Goal: Transaction & Acquisition: Purchase product/service

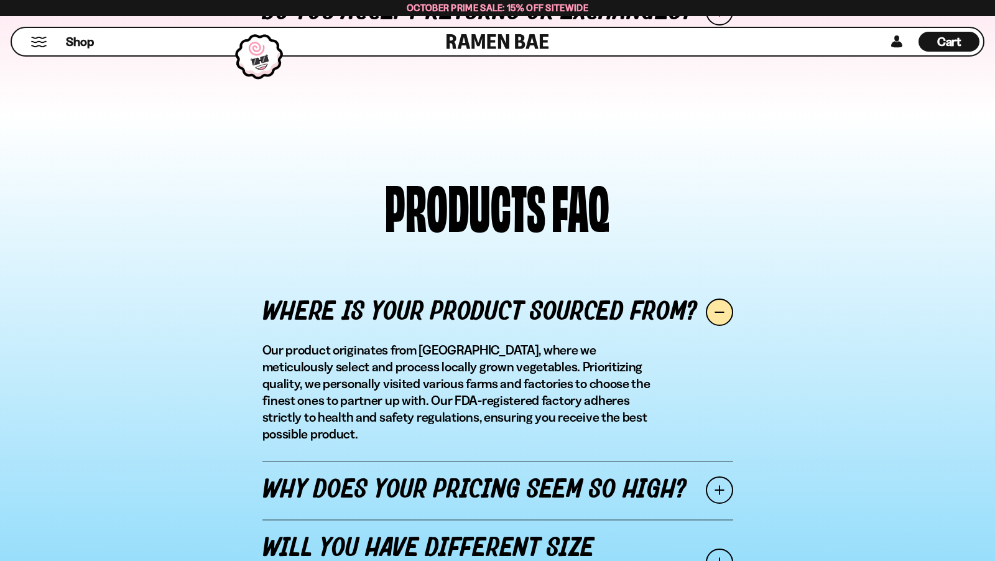
scroll to position [1183, 0]
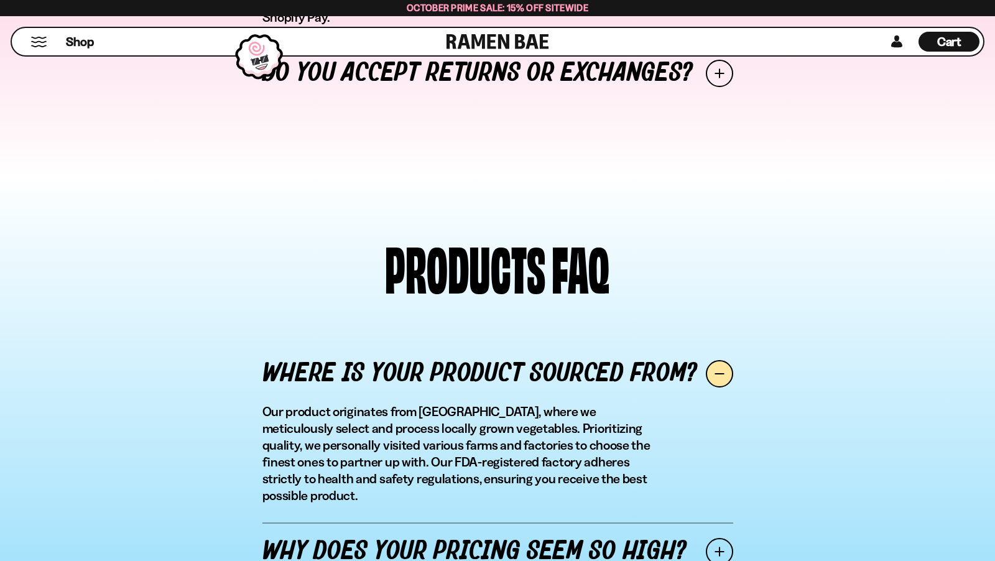
click at [37, 35] on div "Shop" at bounding box center [231, 41] width 431 height 27
click at [39, 38] on button "Mobile Menu Trigger" at bounding box center [38, 42] width 17 height 11
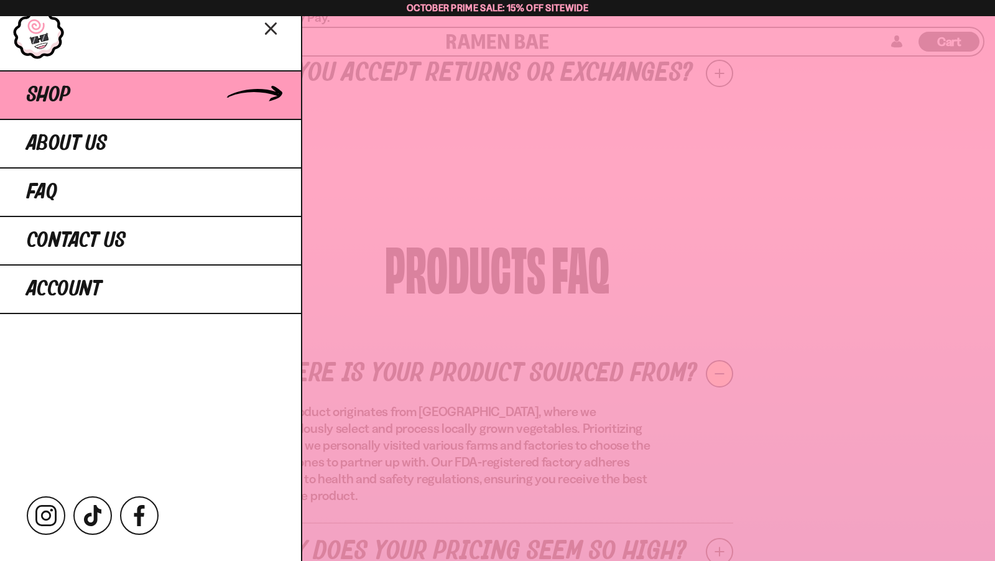
click at [81, 93] on link "Shop" at bounding box center [150, 94] width 301 height 48
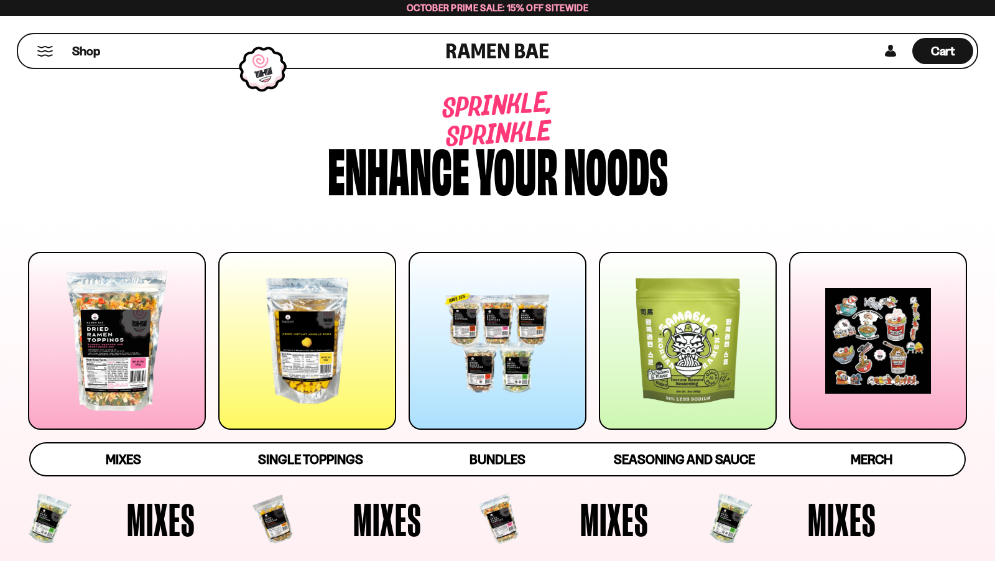
click at [346, 334] on div at bounding box center [307, 341] width 178 height 178
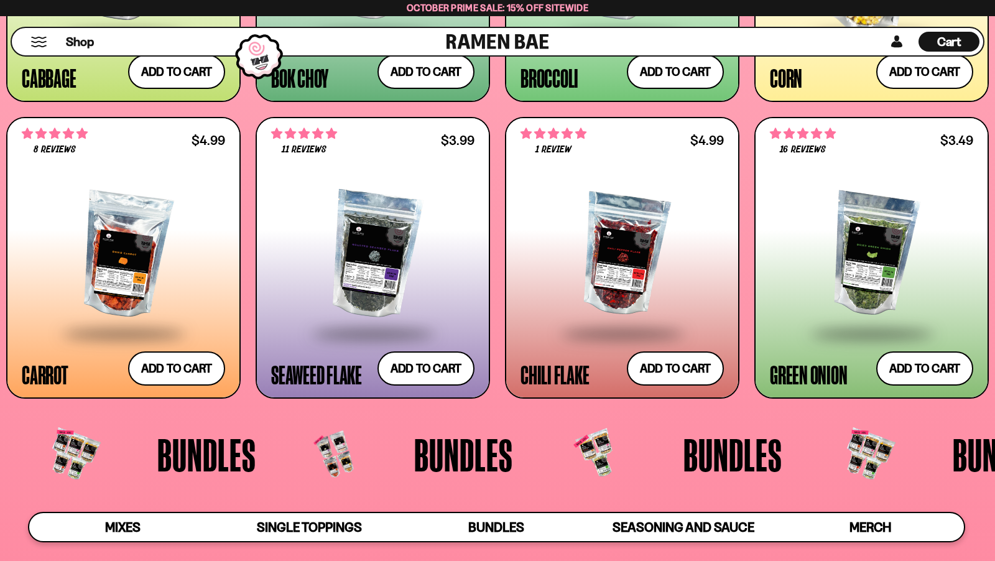
scroll to position [2166, 0]
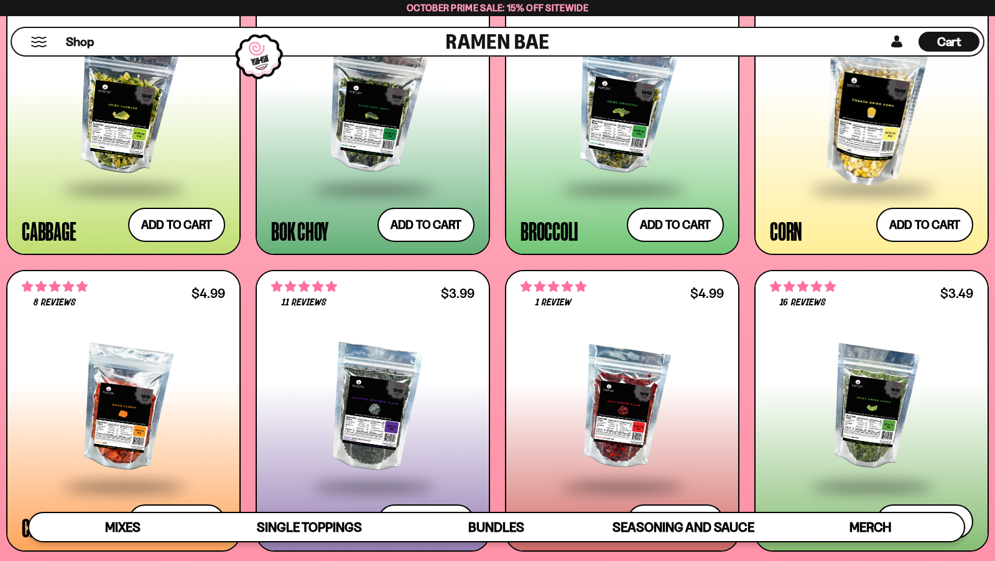
click at [852, 145] on div at bounding box center [871, 111] width 203 height 154
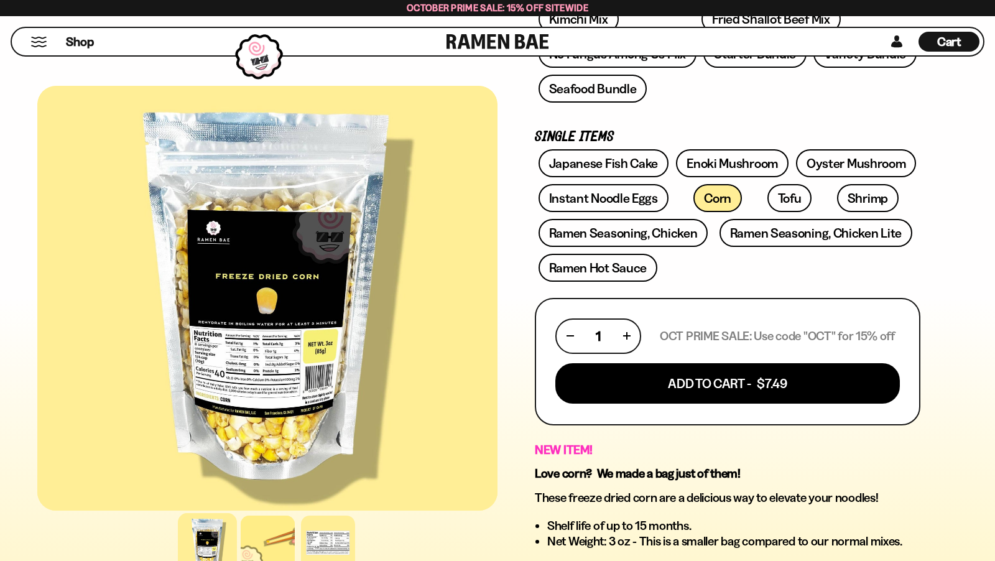
scroll to position [308, 0]
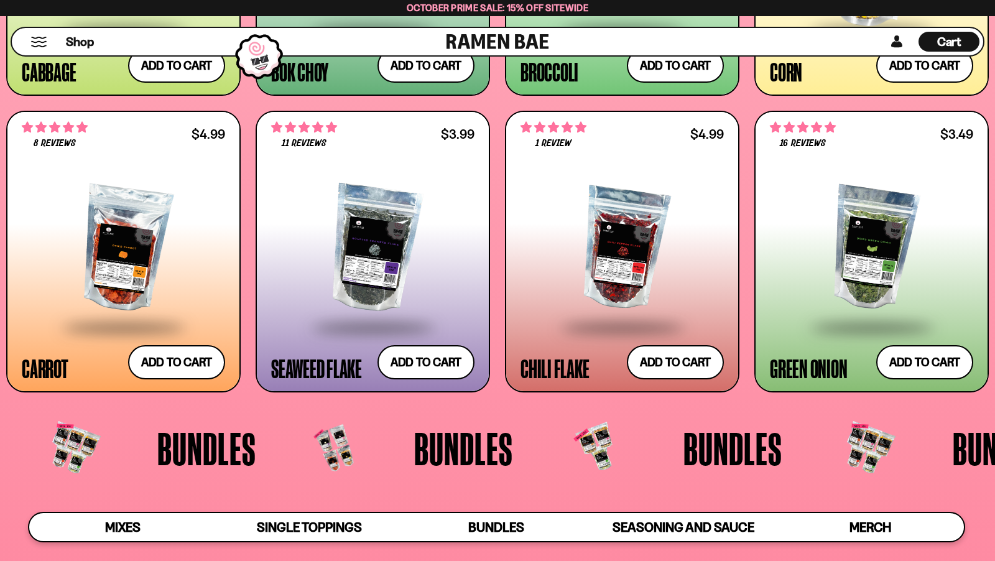
scroll to position [2335, 0]
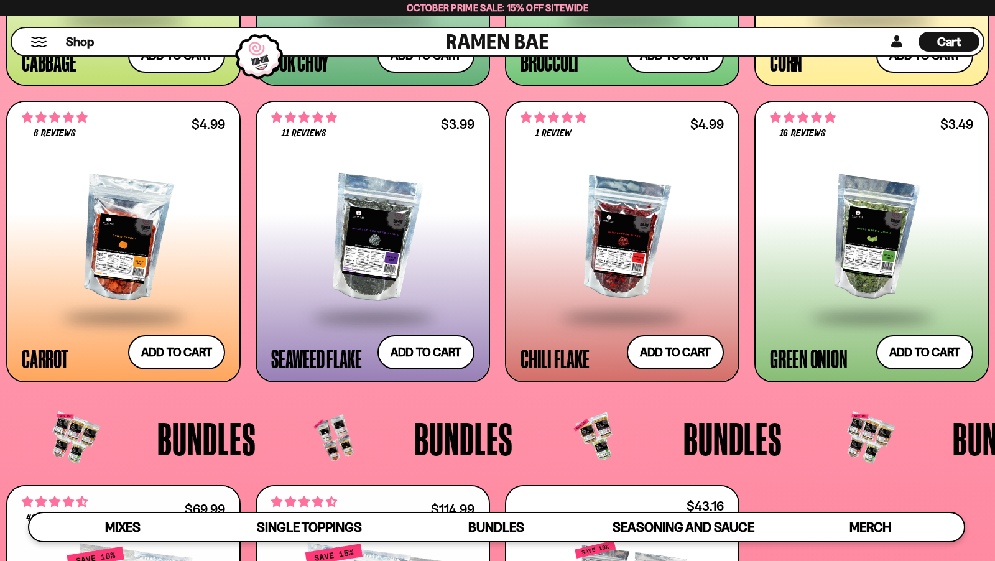
click at [160, 269] on div at bounding box center [123, 238] width 203 height 154
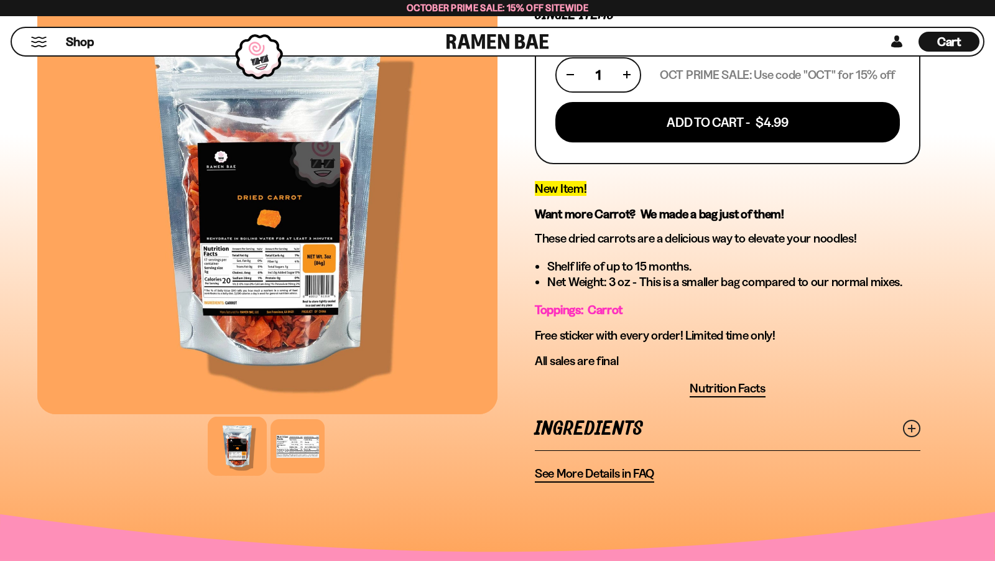
scroll to position [255, 0]
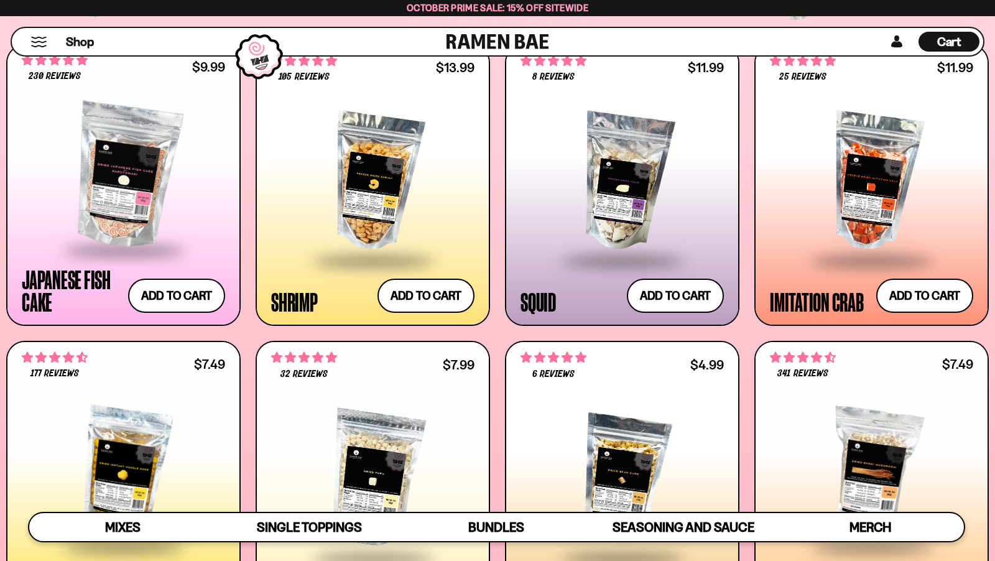
scroll to position [1207, 0]
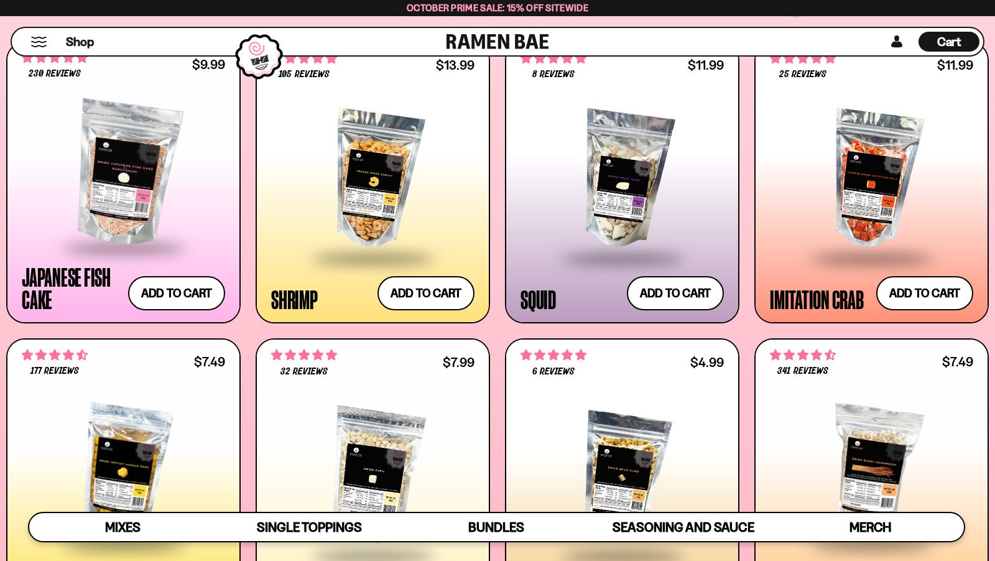
click at [424, 239] on span at bounding box center [373, 259] width 152 height 44
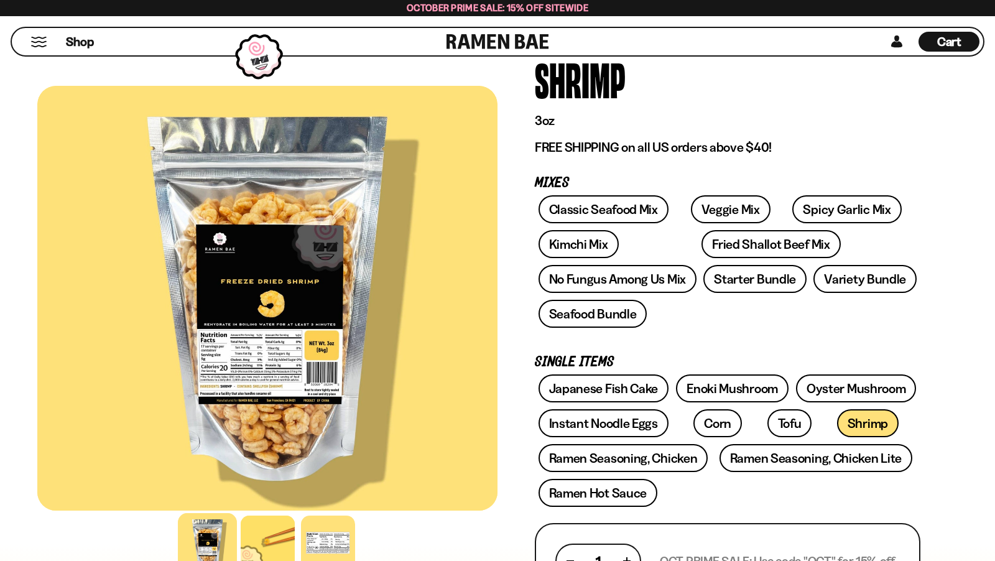
scroll to position [120, 0]
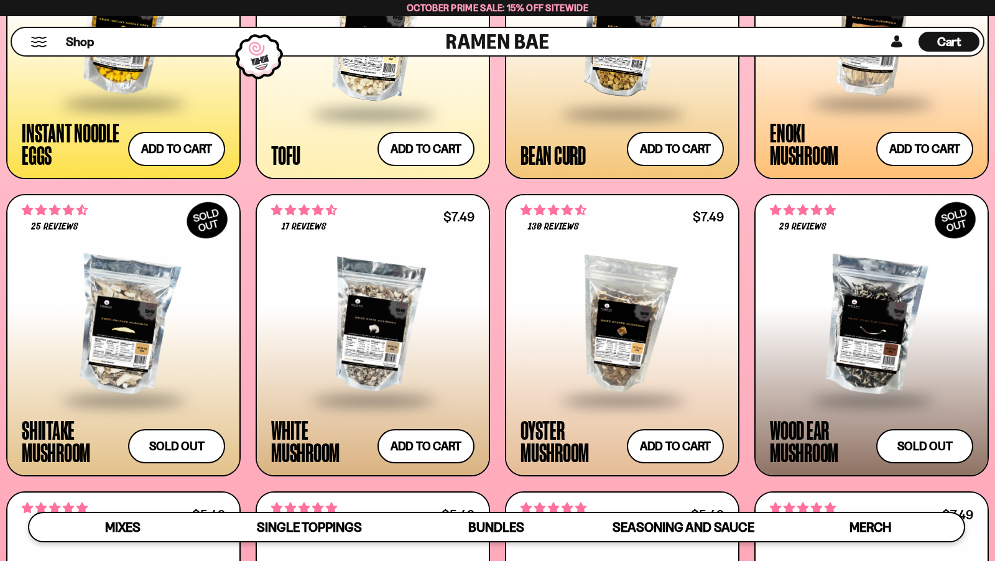
scroll to position [1649, 0]
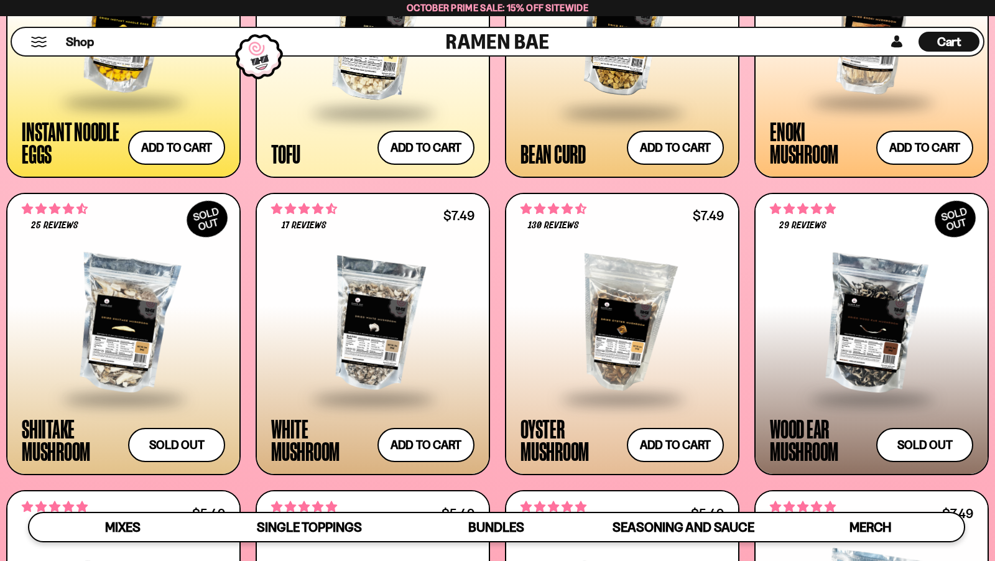
click at [784, 300] on div at bounding box center [871, 324] width 203 height 145
